Goal: Check status: Check status

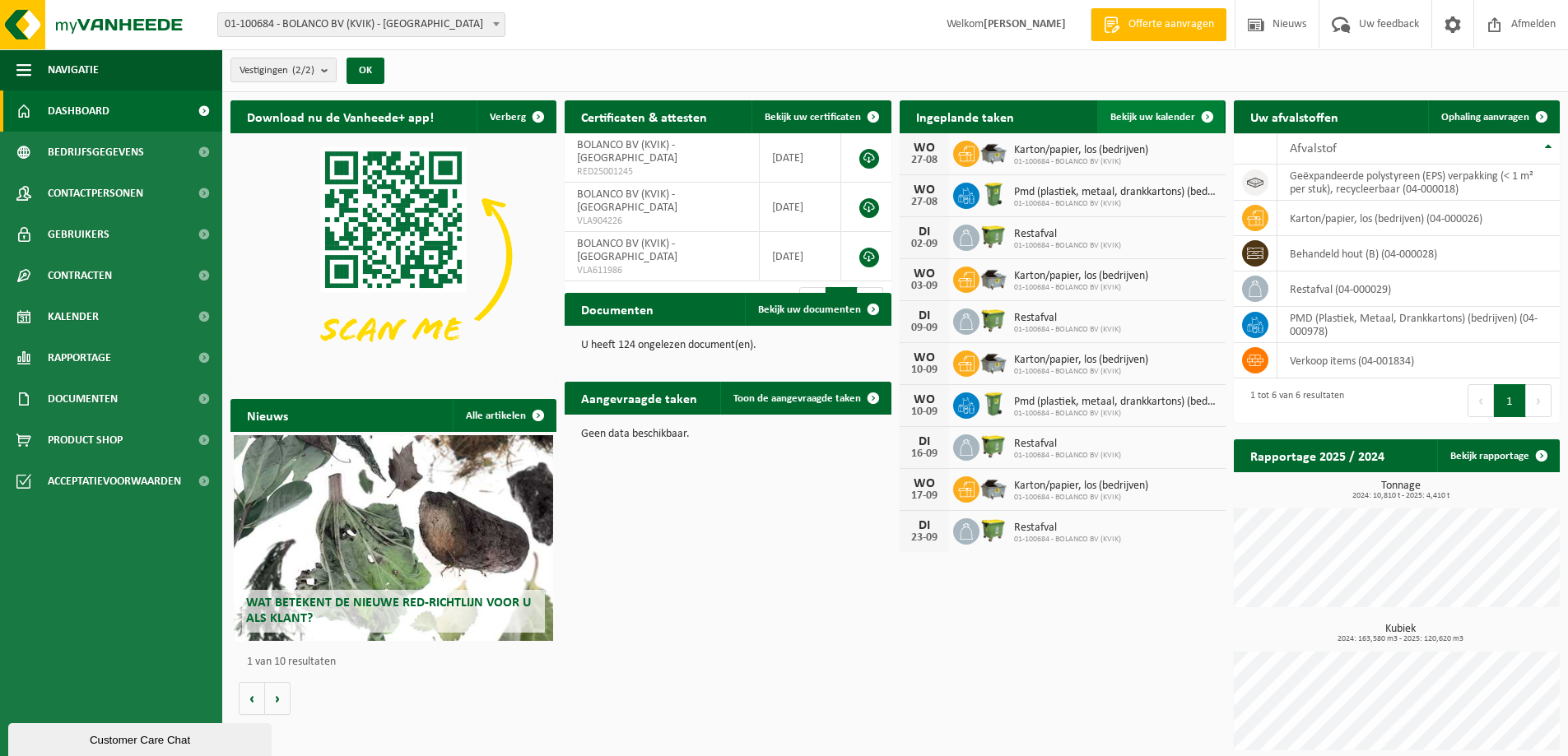
click at [1172, 114] on span "Bekijk uw kalender" at bounding box center [1152, 117] width 85 height 10
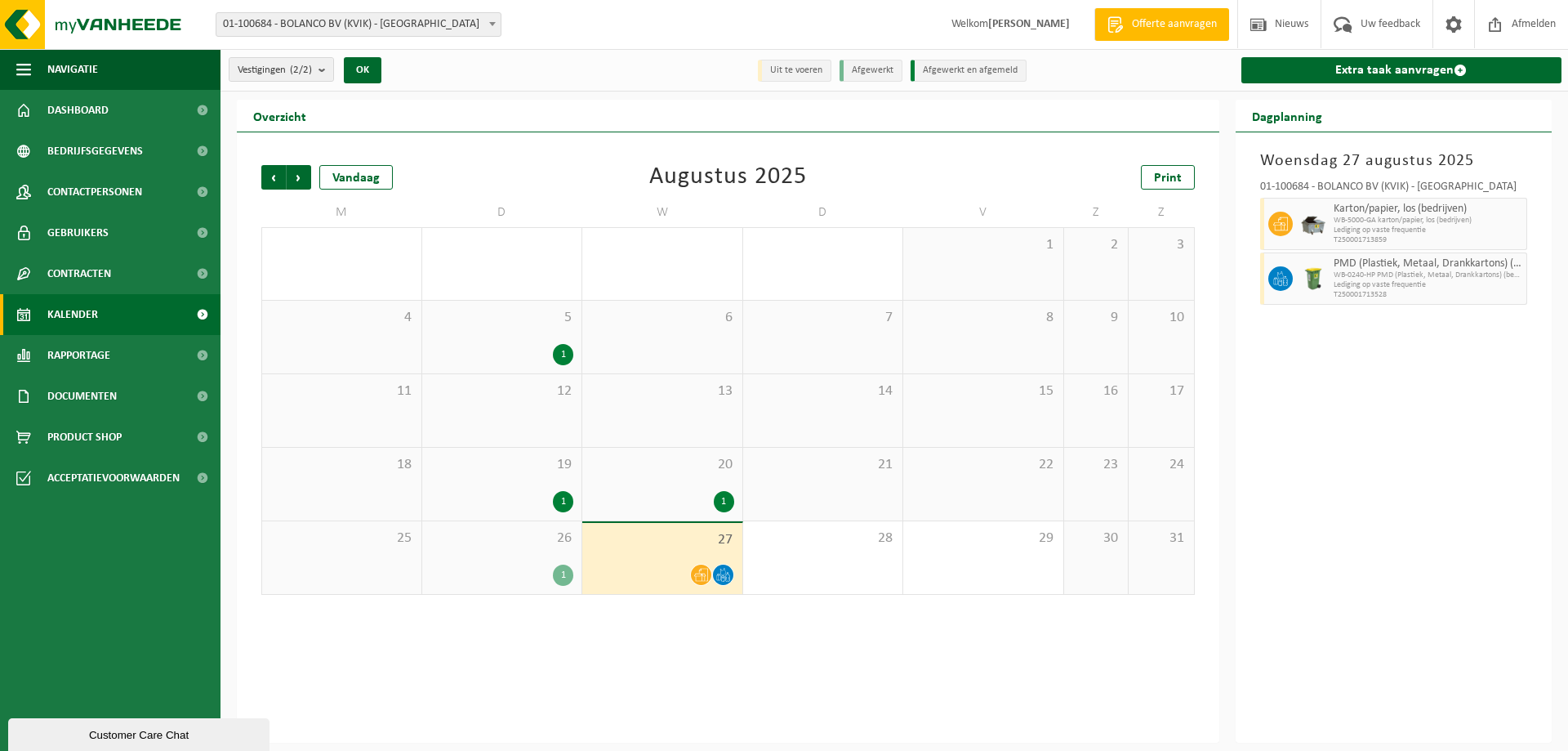
click at [648, 475] on div "20 1" at bounding box center [663, 484] width 160 height 73
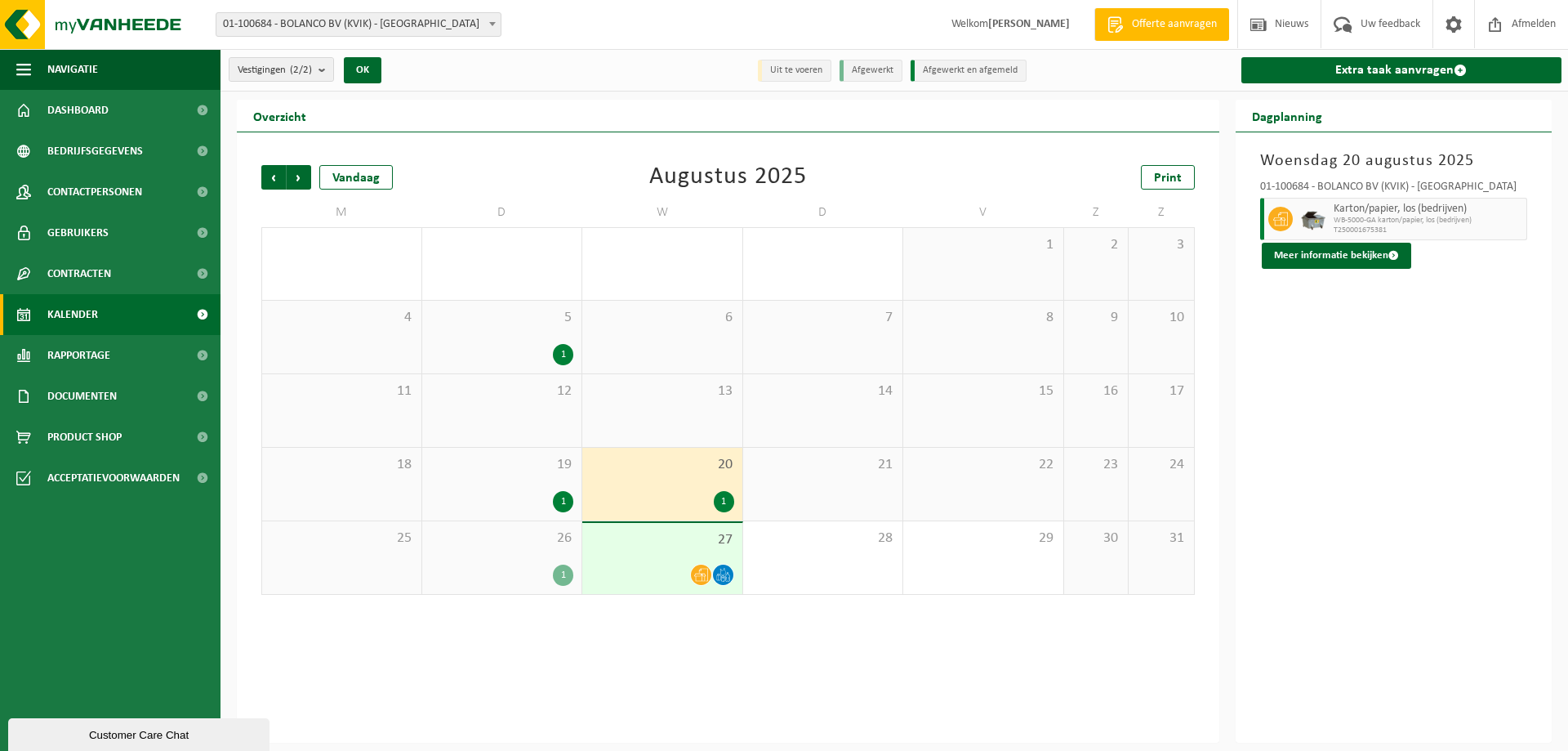
click at [651, 553] on div "27" at bounding box center [663, 558] width 160 height 71
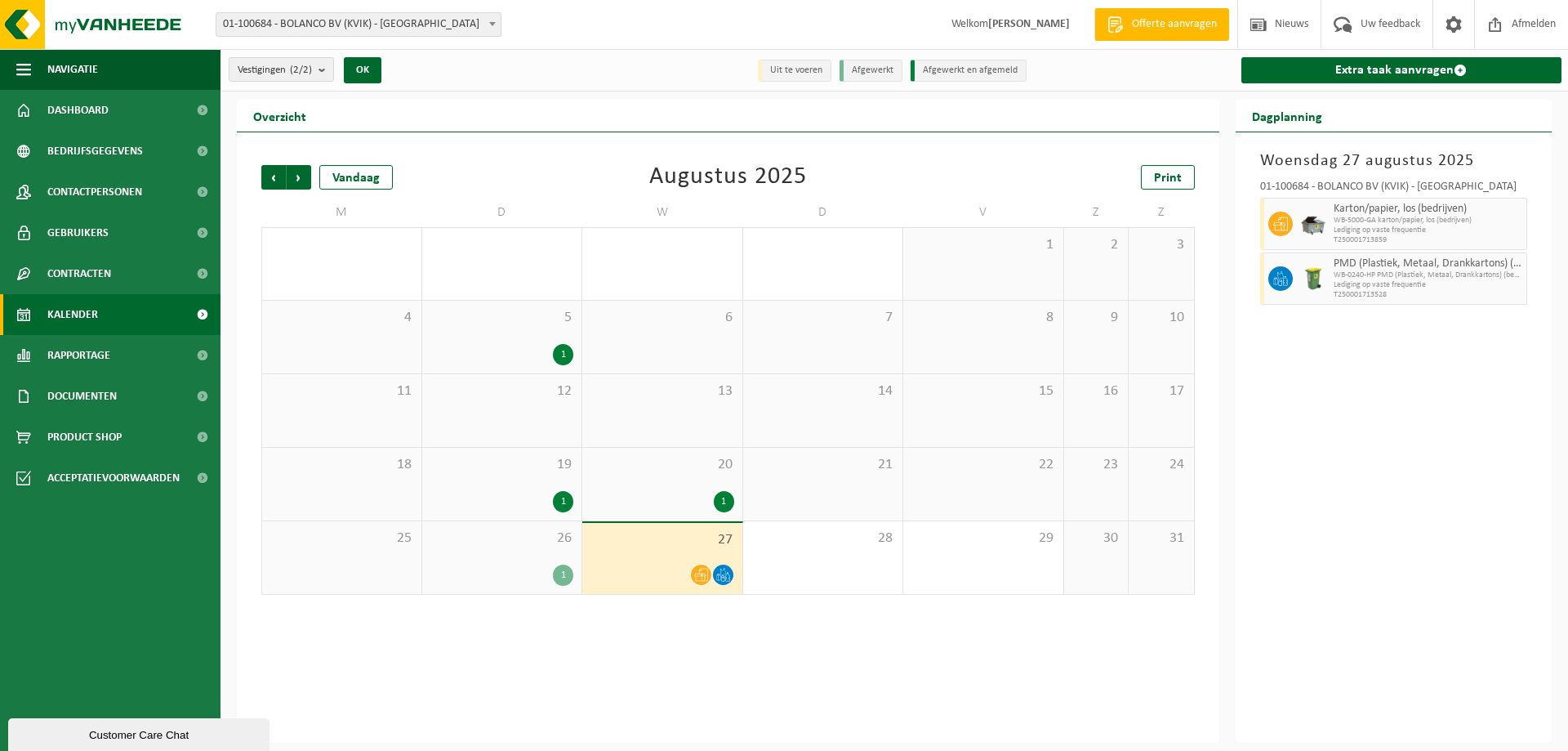
click at [523, 560] on div "26 1" at bounding box center [502, 557] width 160 height 73
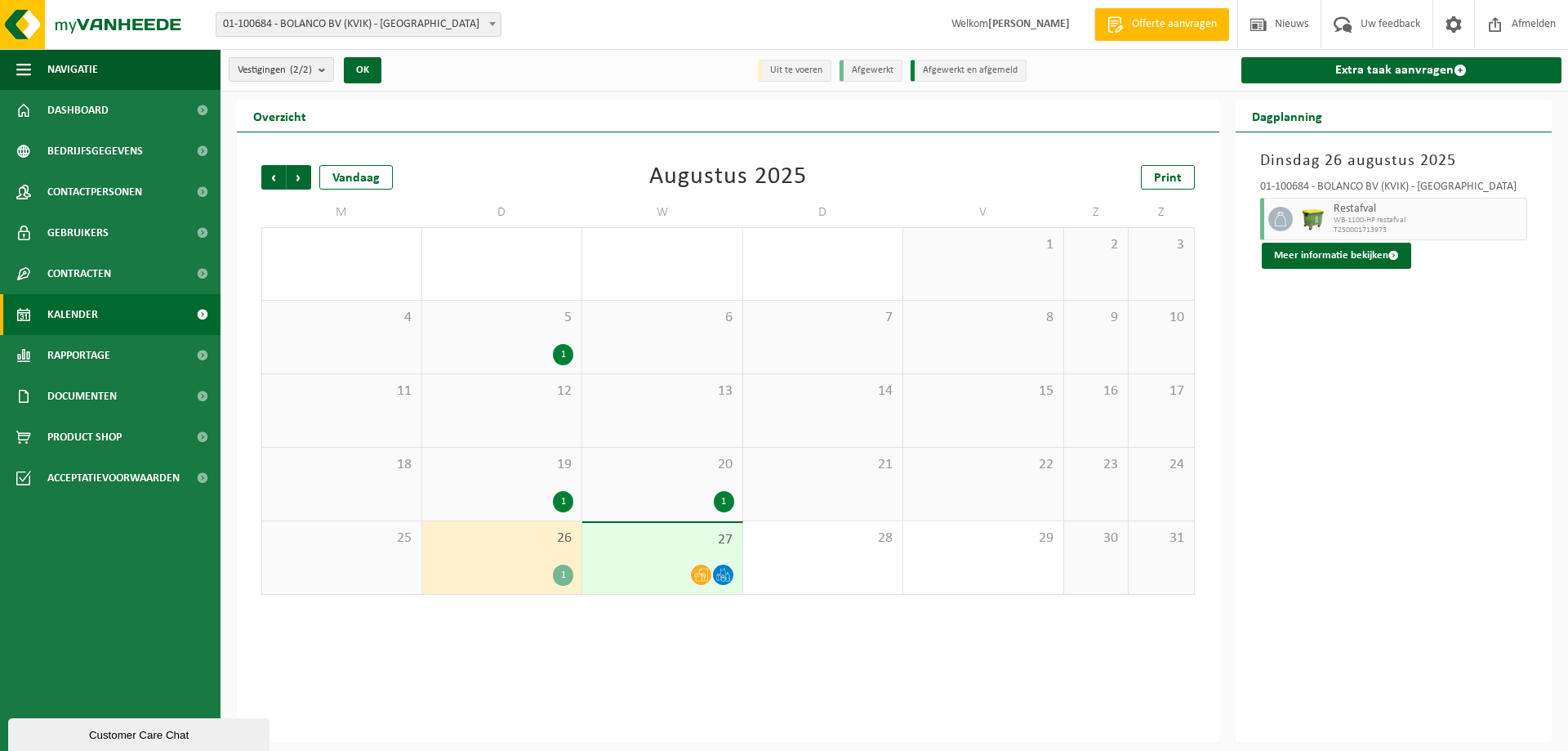
click at [568, 672] on div "Vorige Volgende Vandaag Augustus 2025 Print M D W D V Z Z 28 29 30 31 1 2 3 4 5…" at bounding box center [729, 437] width 983 height 610
click at [511, 561] on div "26 1" at bounding box center [502, 557] width 160 height 73
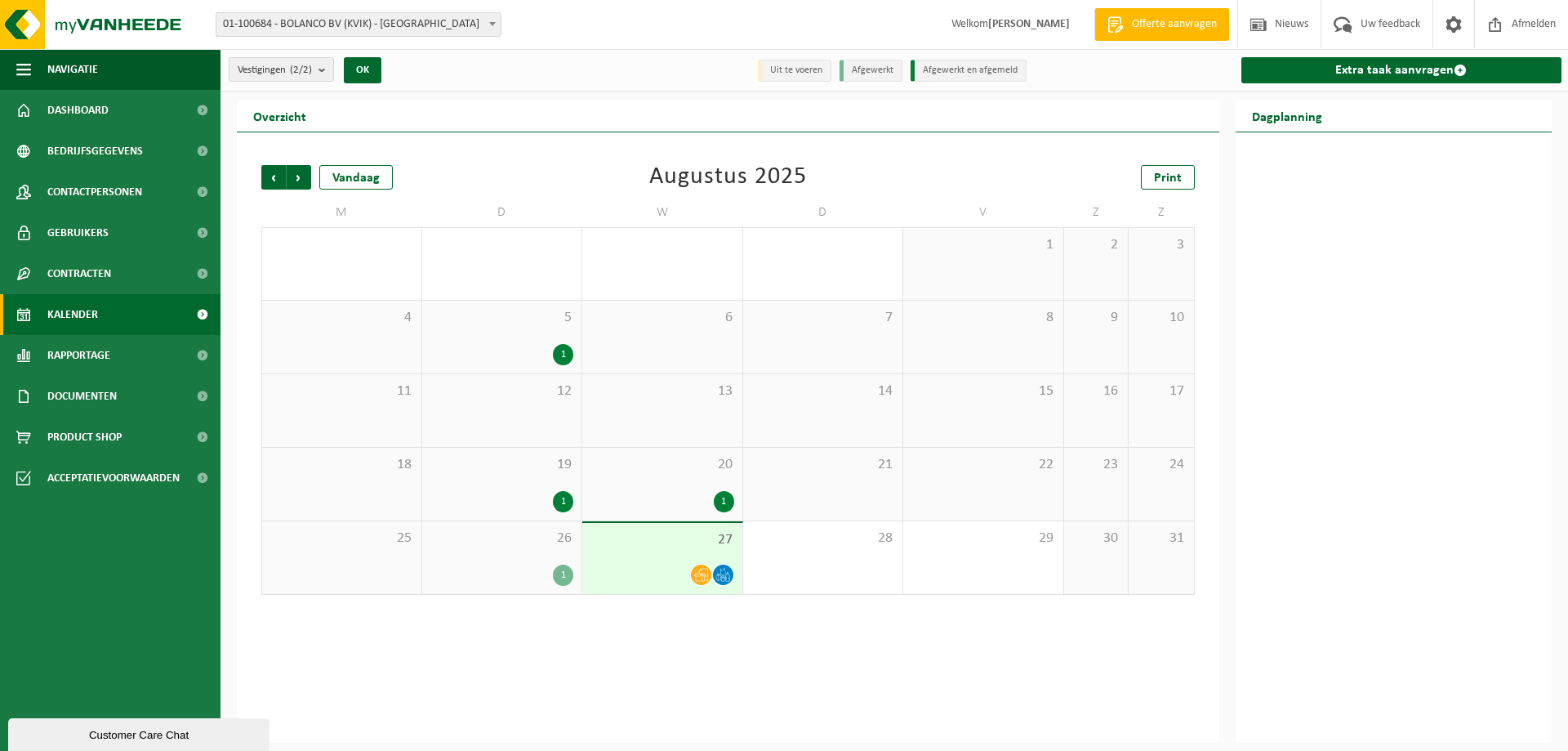
click at [651, 578] on div at bounding box center [662, 574] width 143 height 22
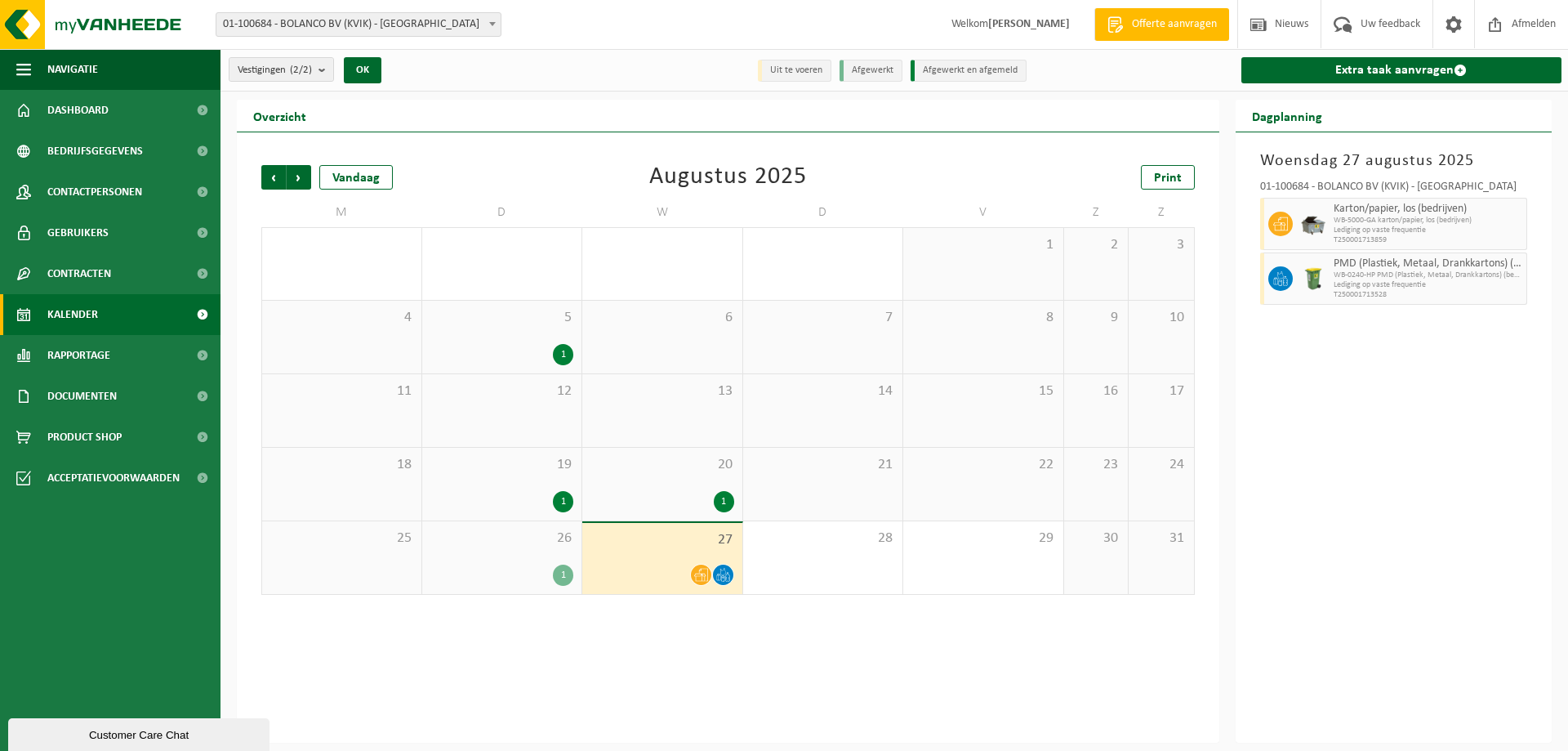
click at [498, 554] on div "26 1" at bounding box center [502, 557] width 160 height 73
